Goal: Register for event/course

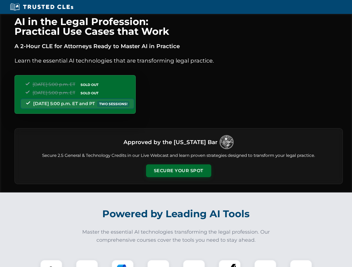
click at [178, 171] on button "Secure Your Spot" at bounding box center [178, 171] width 65 height 13
click at [51, 264] on img at bounding box center [51, 271] width 16 height 16
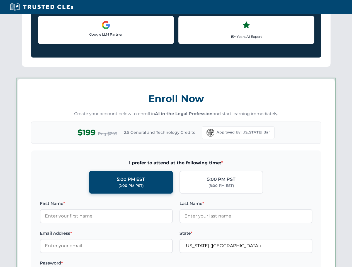
click at [123, 264] on label "Password *" at bounding box center [106, 263] width 133 height 7
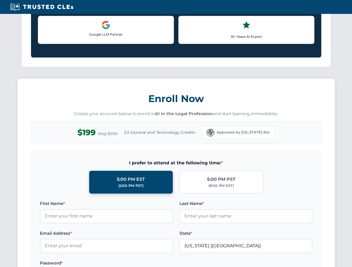
scroll to position [547, 0]
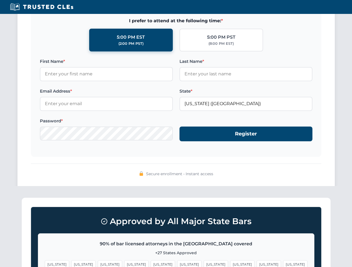
click at [256, 264] on span "[US_STATE]" at bounding box center [268, 265] width 24 height 8
